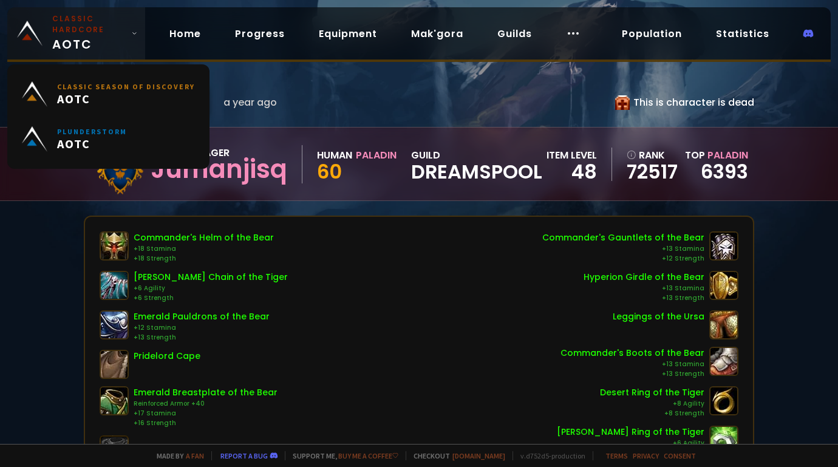
drag, startPoint x: 0, startPoint y: 0, endPoint x: 98, endPoint y: 41, distance: 106.7
click at [98, 41] on span "Classic Hardcore AOTC" at bounding box center [89, 33] width 74 height 40
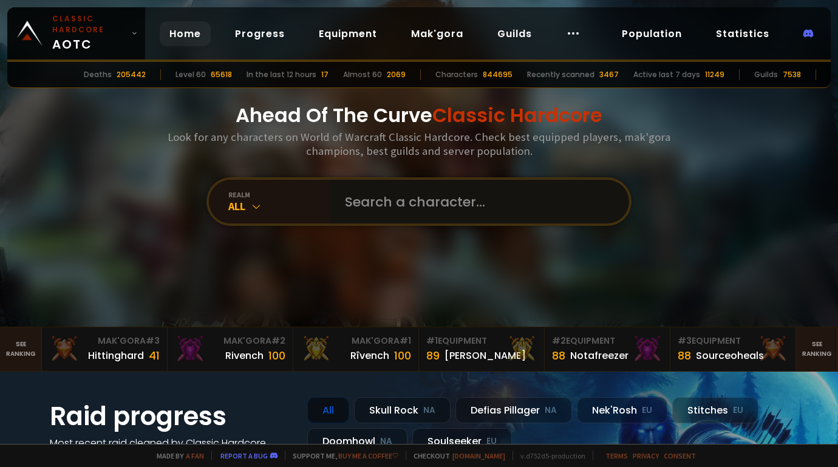
click at [354, 197] on input "text" at bounding box center [476, 202] width 277 height 44
type input "germanaka"
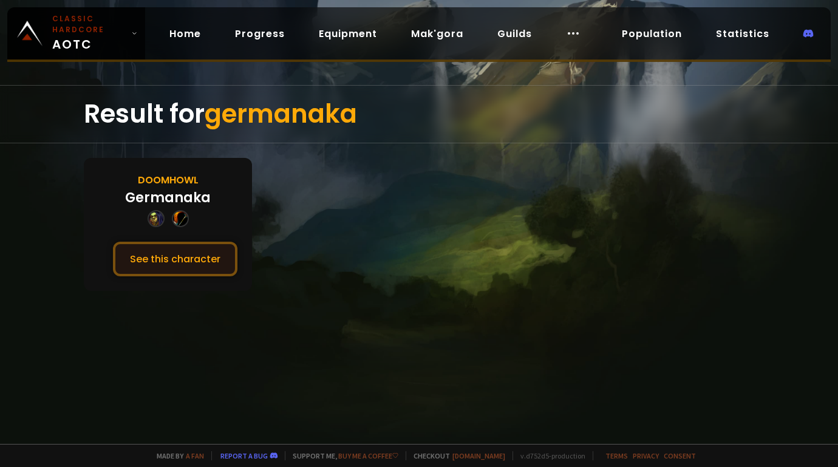
click at [178, 262] on button "See this character" at bounding box center [175, 259] width 125 height 35
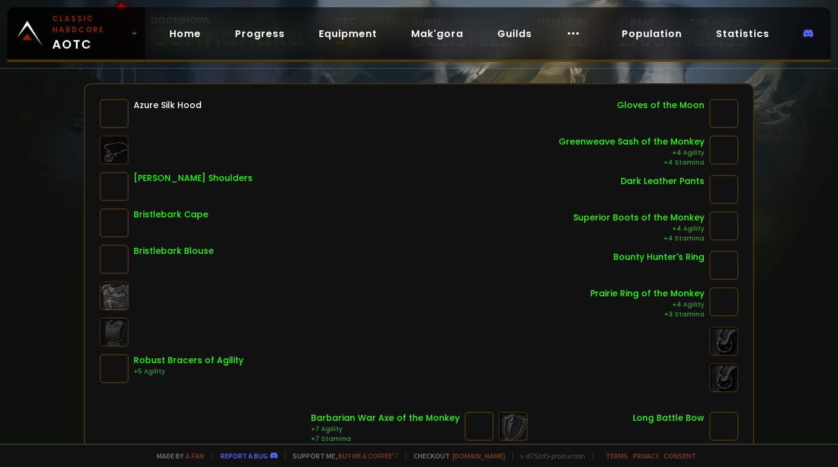
scroll to position [121, 0]
